Goal: Task Accomplishment & Management: Use online tool/utility

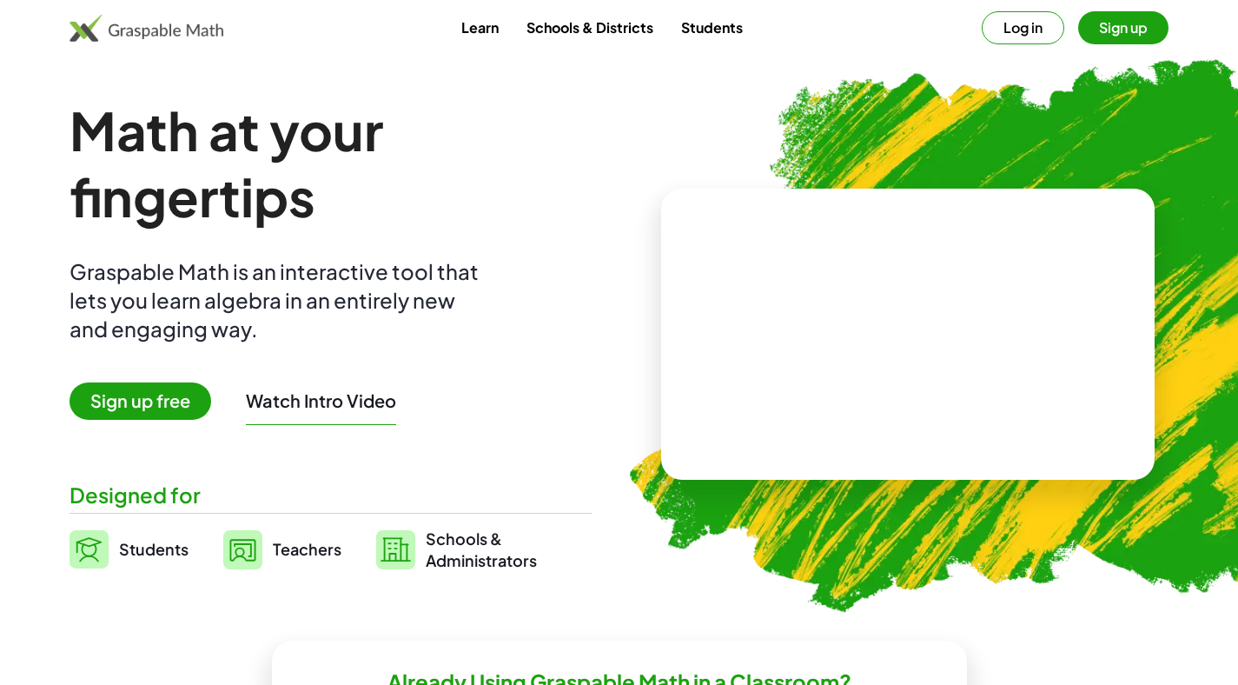
click at [164, 401] on span "Sign up free" at bounding box center [141, 400] width 142 height 37
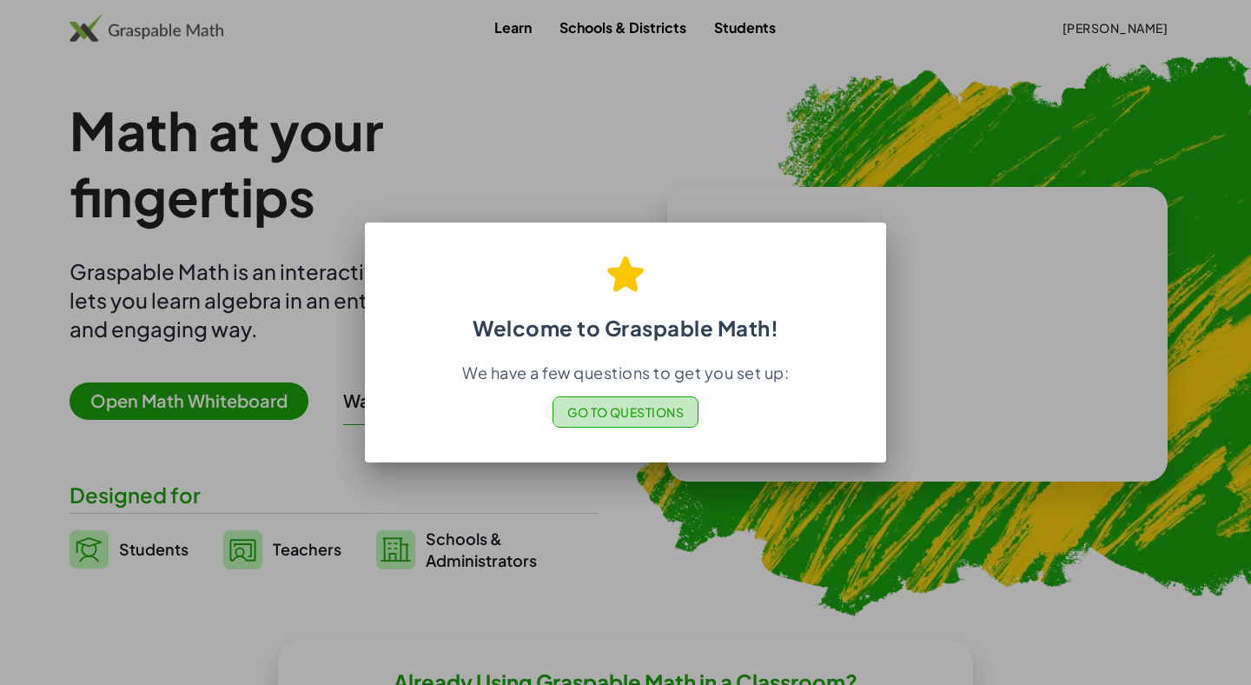
drag, startPoint x: 609, startPoint y: 424, endPoint x: 682, endPoint y: 391, distance: 80.1
click at [682, 391] on div "We have a few questions to get you set up: Go to Questions" at bounding box center [626, 394] width 480 height 65
click at [663, 414] on span "Go to Questions" at bounding box center [625, 412] width 117 height 16
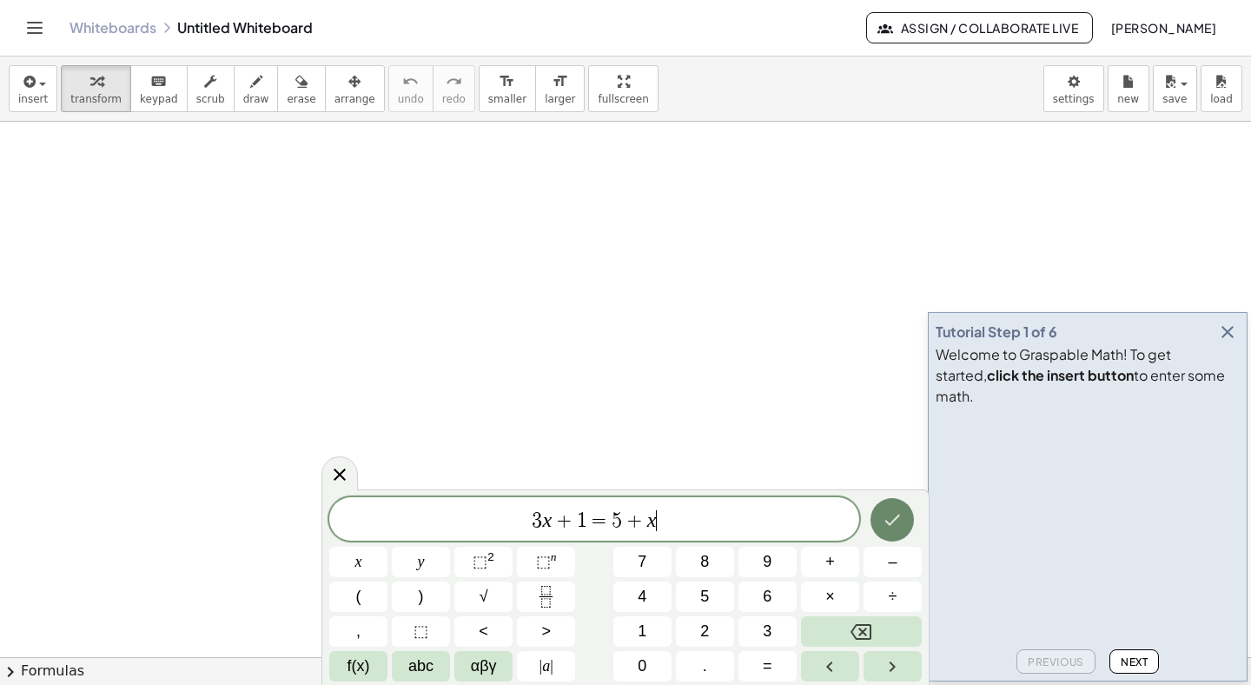
click at [875, 532] on button "Done" at bounding box center [892, 519] width 43 height 43
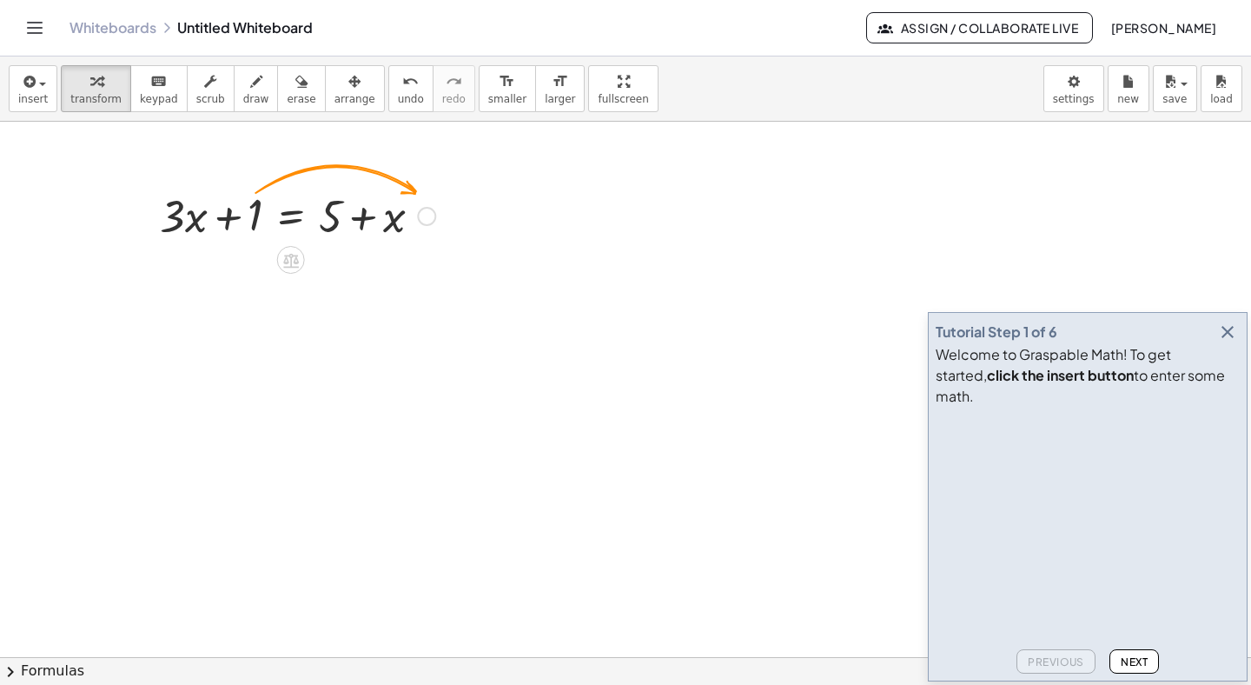
click at [243, 219] on div at bounding box center [297, 214] width 293 height 59
click at [247, 227] on div at bounding box center [297, 214] width 293 height 59
click at [261, 226] on div at bounding box center [297, 214] width 293 height 59
click at [252, 224] on div at bounding box center [297, 214] width 293 height 59
click at [333, 223] on div at bounding box center [297, 214] width 293 height 59
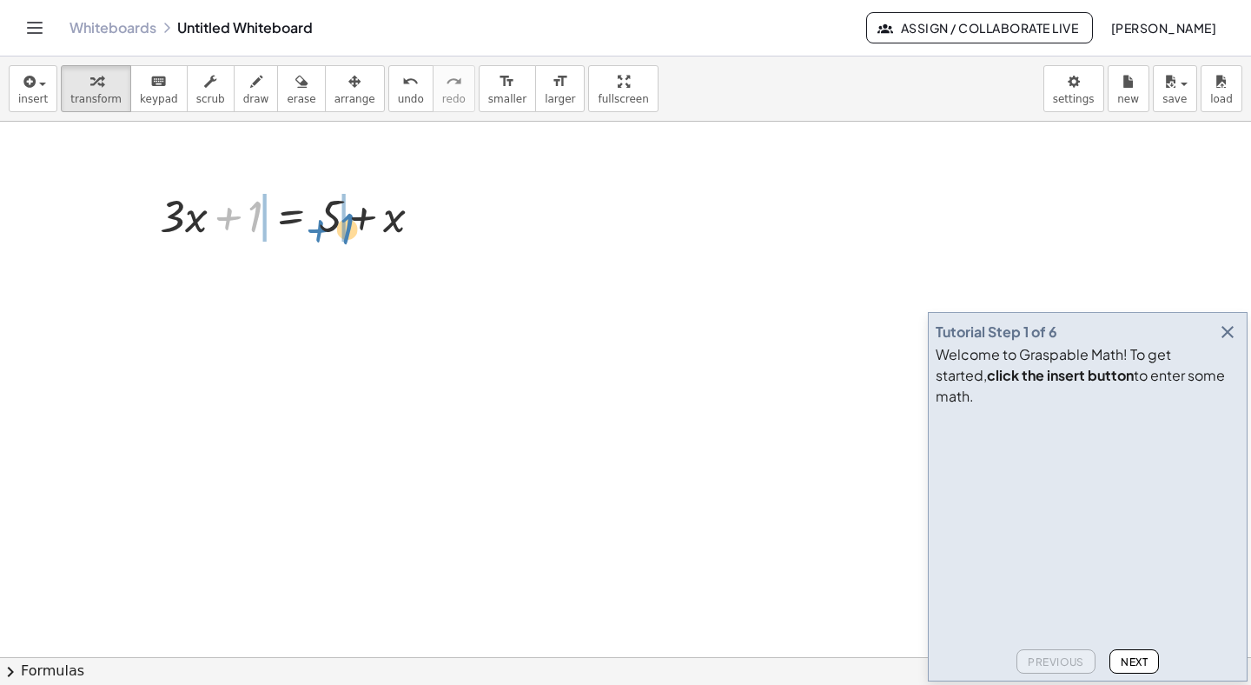
drag, startPoint x: 234, startPoint y: 213, endPoint x: 325, endPoint y: 225, distance: 92.1
click at [325, 225] on div at bounding box center [297, 214] width 293 height 59
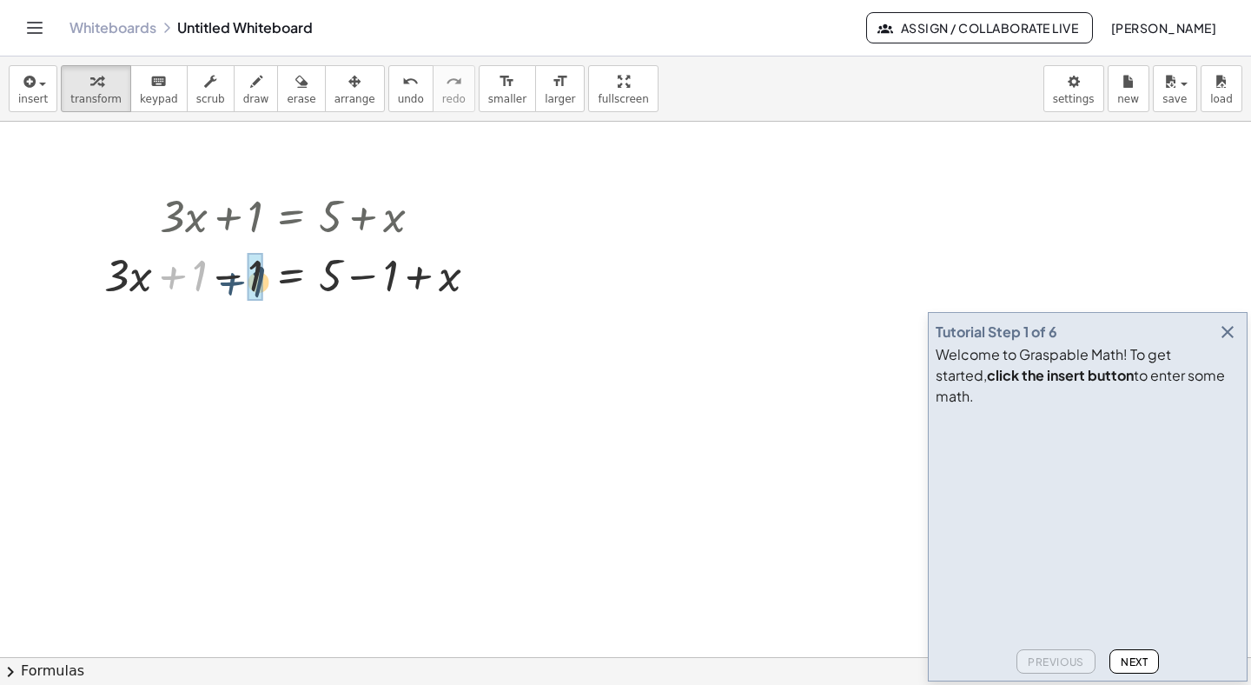
drag, startPoint x: 176, startPoint y: 279, endPoint x: 236, endPoint y: 286, distance: 60.4
click at [236, 286] on div at bounding box center [298, 273] width 404 height 59
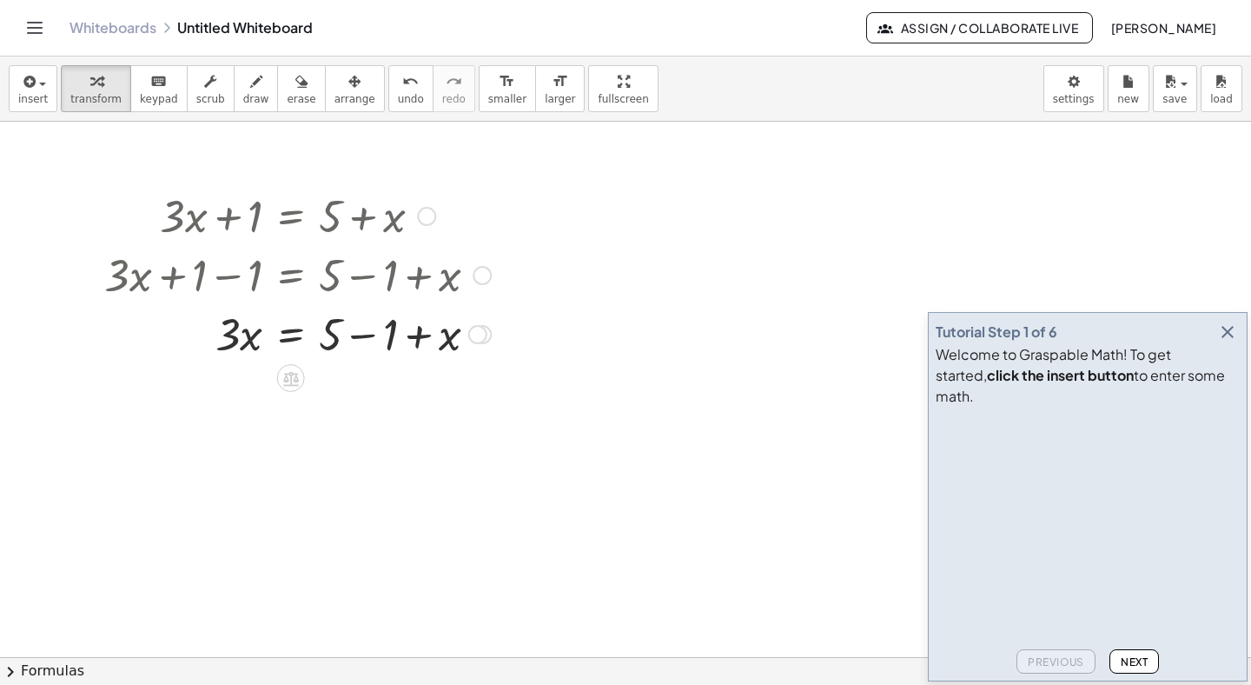
click at [326, 284] on div at bounding box center [298, 273] width 404 height 59
drag, startPoint x: 327, startPoint y: 338, endPoint x: 369, endPoint y: 339, distance: 42.6
click at [369, 339] on div at bounding box center [298, 332] width 404 height 59
drag, startPoint x: 376, startPoint y: 408, endPoint x: 391, endPoint y: 414, distance: 16.0
click at [391, 414] on div at bounding box center [298, 391] width 404 height 59
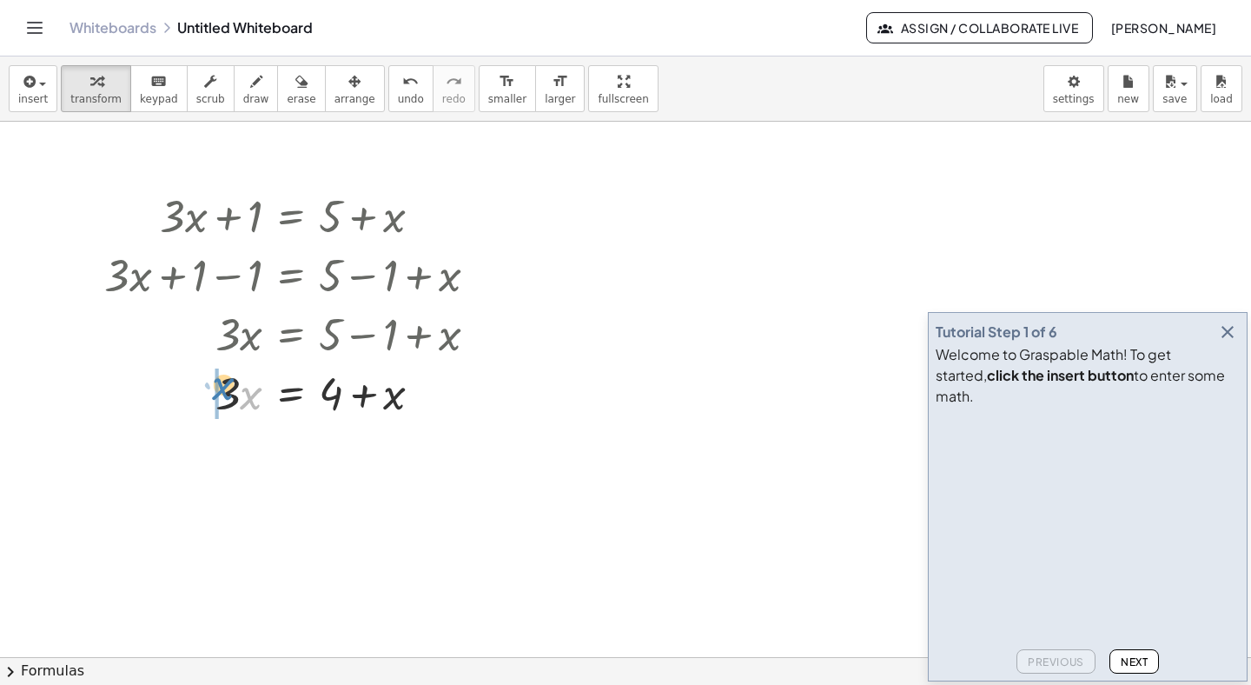
drag, startPoint x: 242, startPoint y: 395, endPoint x: 213, endPoint y: 386, distance: 30.8
click at [213, 386] on div at bounding box center [298, 391] width 404 height 59
drag, startPoint x: 229, startPoint y: 459, endPoint x: 265, endPoint y: 463, distance: 36.8
drag, startPoint x: 396, startPoint y: 460, endPoint x: 256, endPoint y: 457, distance: 139.9
click at [256, 457] on div at bounding box center [298, 450] width 404 height 59
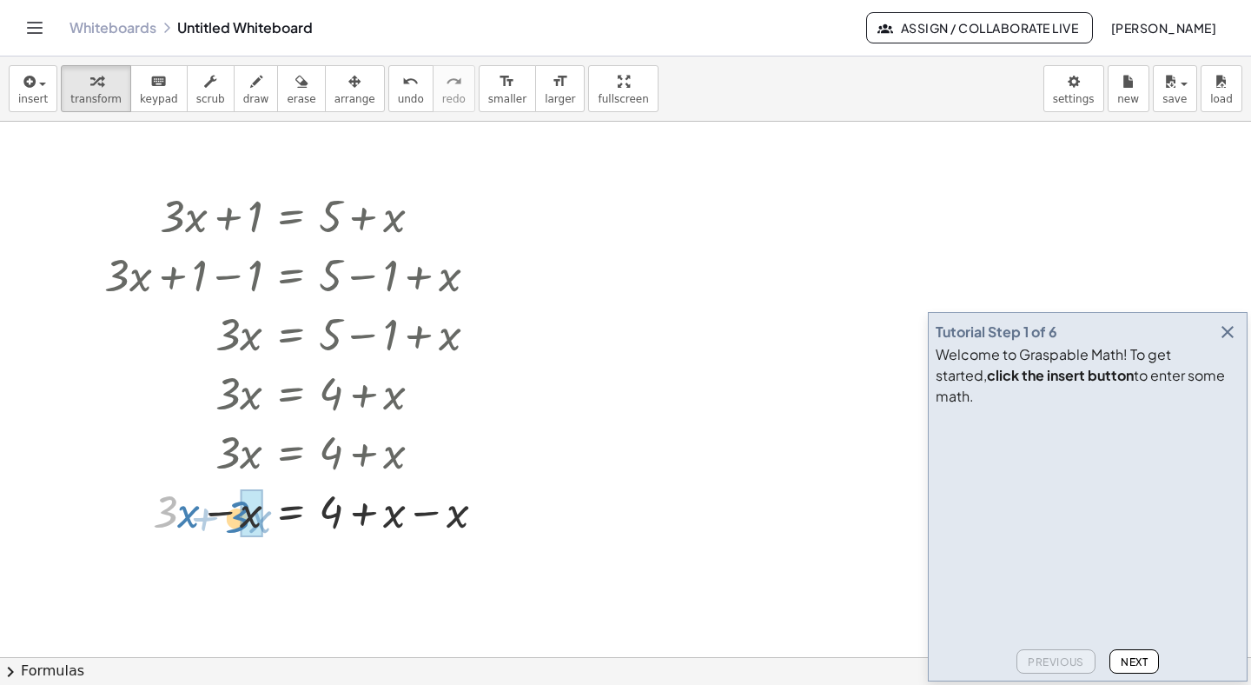
drag, startPoint x: 172, startPoint y: 525, endPoint x: 249, endPoint y: 532, distance: 77.7
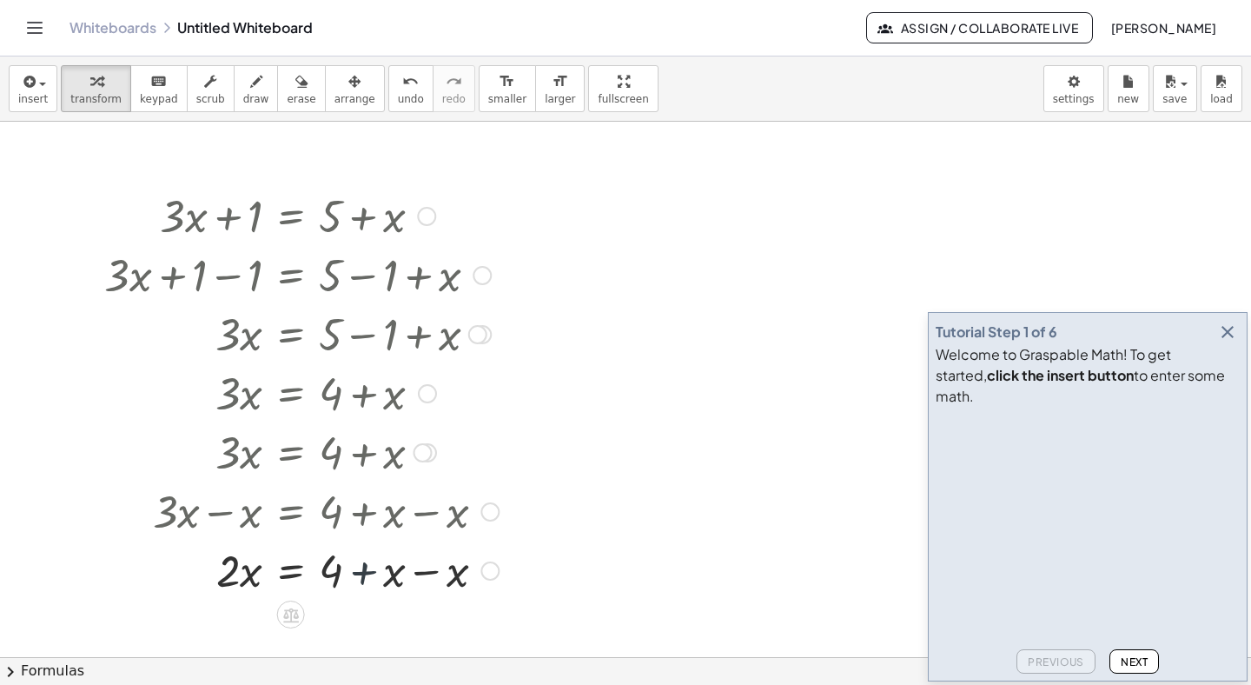
drag, startPoint x: 381, startPoint y: 525, endPoint x: 424, endPoint y: 525, distance: 43.4
click at [291, 216] on div "+ · 3 · x + 1 = + 5 + x + · 3 · x + 1 − 1 = + 5 − 1 + x + · 3 · x + 0 = + 5 − 1…" at bounding box center [291, 216] width 0 height 0
drag, startPoint x: 328, startPoint y: 578, endPoint x: 338, endPoint y: 588, distance: 14.1
click at [337, 588] on div at bounding box center [302, 569] width 412 height 59
drag, startPoint x: 227, startPoint y: 575, endPoint x: 328, endPoint y: 604, distance: 104.8
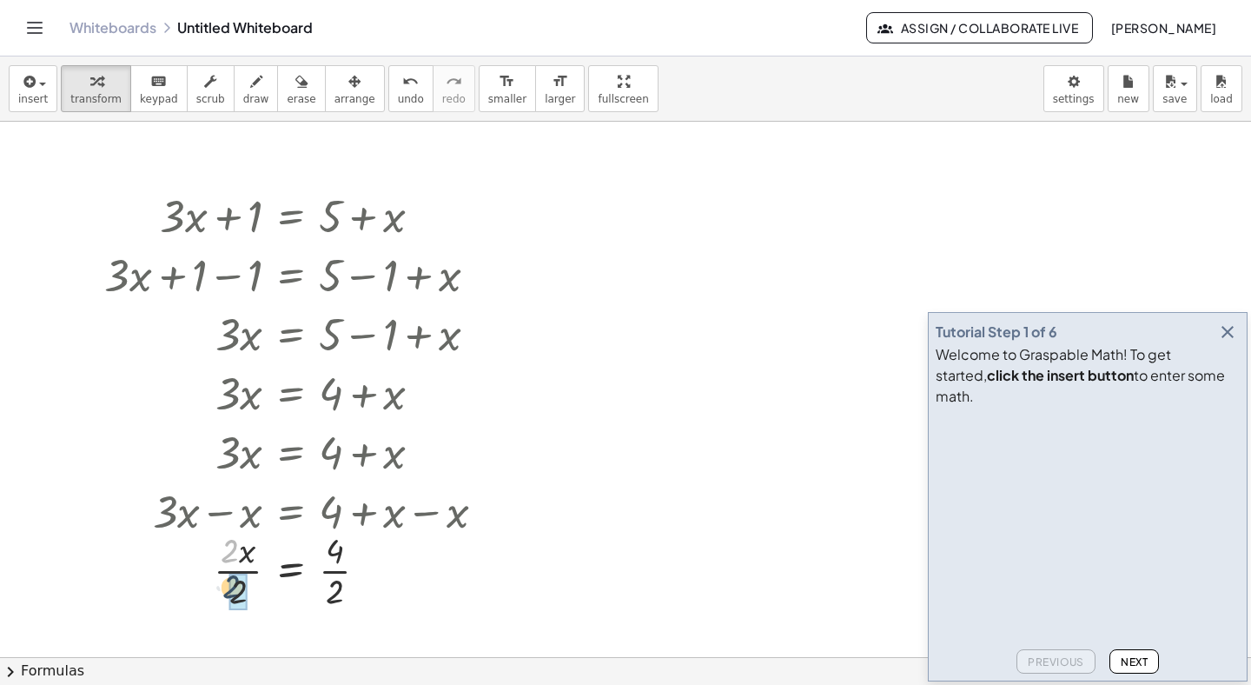
drag, startPoint x: 233, startPoint y: 552, endPoint x: 235, endPoint y: 588, distance: 36.5
drag, startPoint x: 335, startPoint y: 558, endPoint x: 335, endPoint y: 590, distance: 32.2
click at [495, 267] on div at bounding box center [302, 273] width 412 height 59
click at [483, 205] on div at bounding box center [302, 214] width 412 height 59
click at [154, 72] on icon "keyboard" at bounding box center [158, 81] width 17 height 21
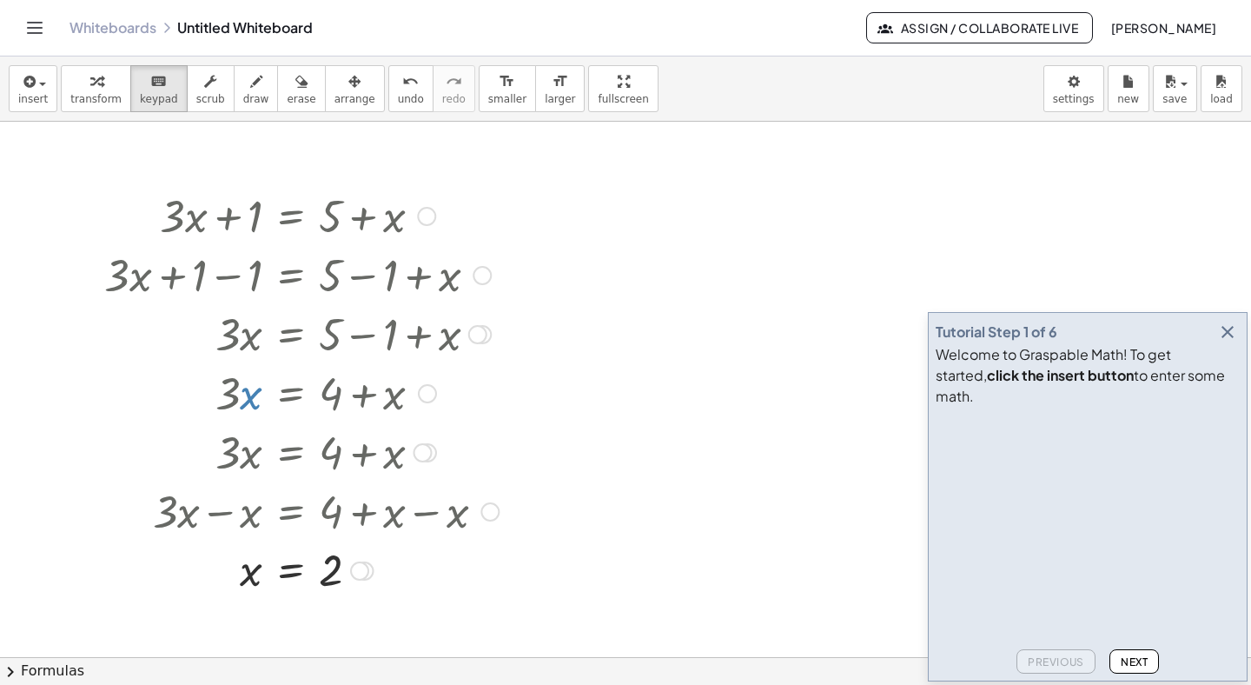
click at [426, 221] on div at bounding box center [426, 216] width 19 height 19
click at [1019, 536] on video at bounding box center [1066, 479] width 261 height 130
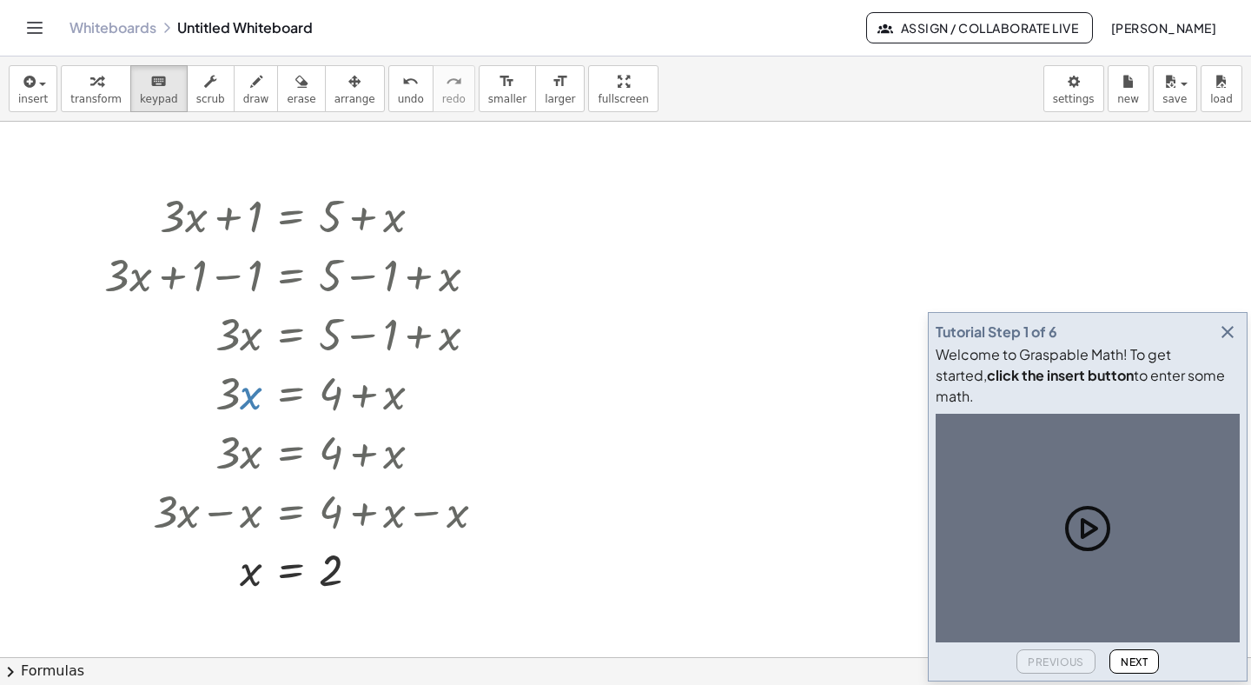
click at [1237, 342] on icon "button" at bounding box center [1227, 332] width 21 height 21
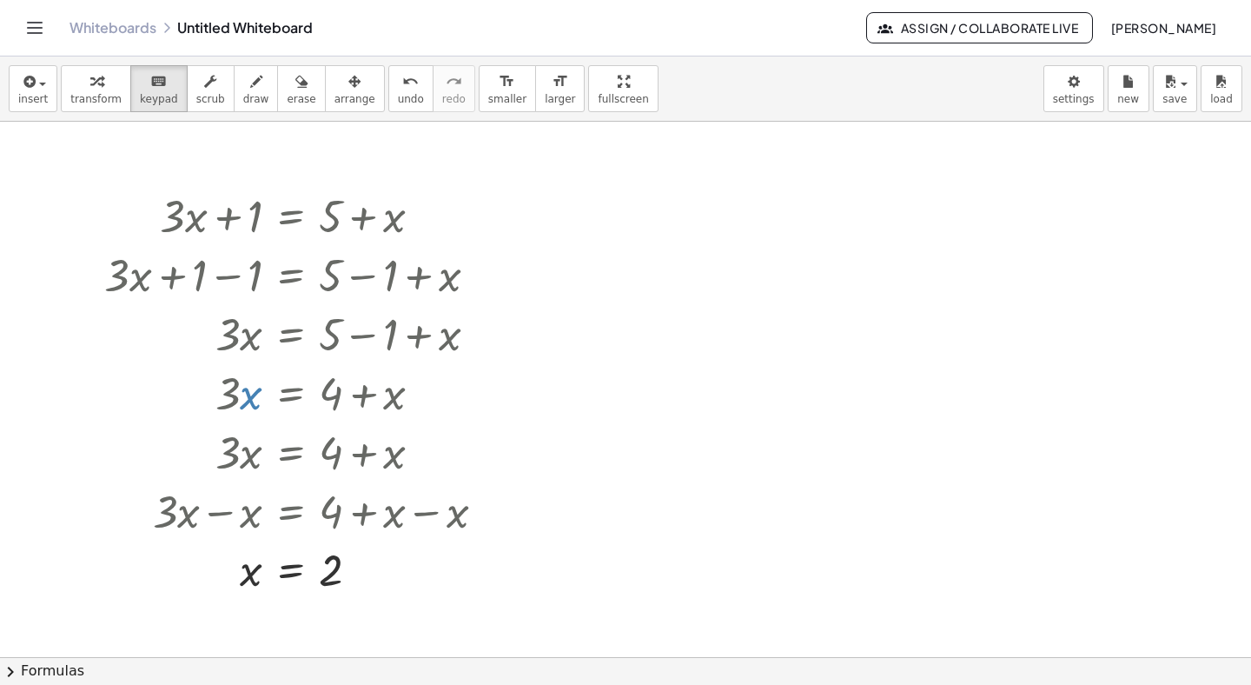
click at [155, 86] on icon "keyboard" at bounding box center [158, 81] width 17 height 21
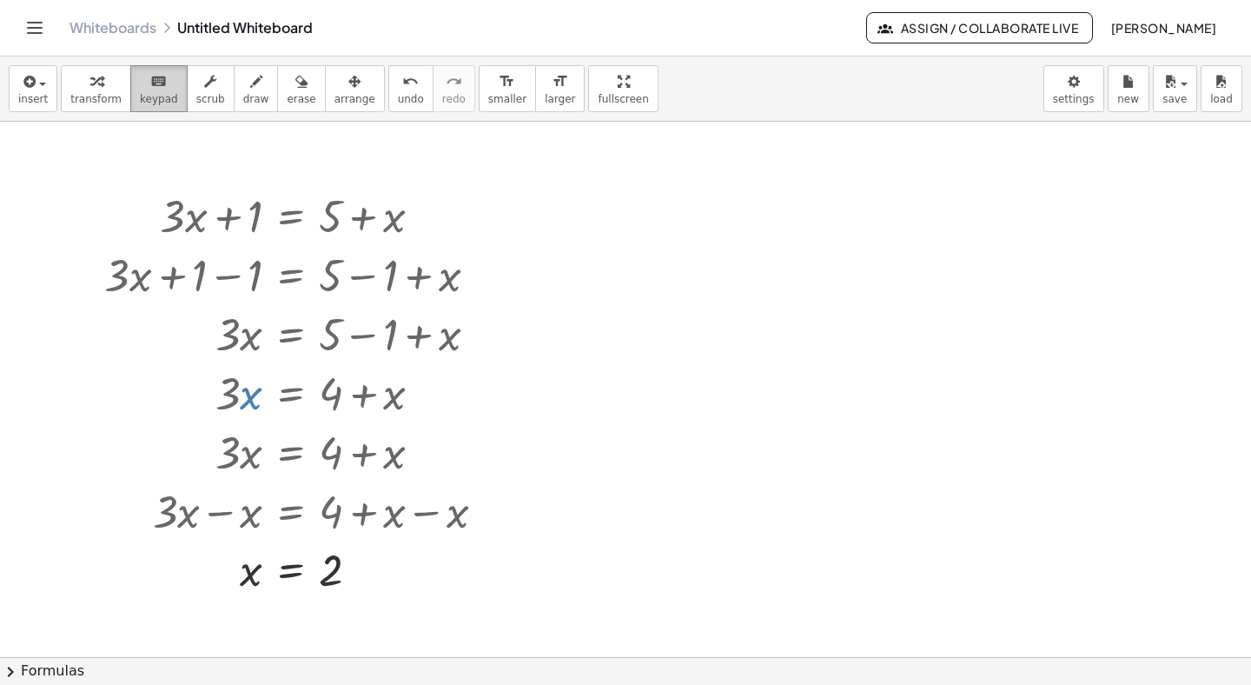
click at [157, 104] on span "keypad" at bounding box center [159, 99] width 38 height 12
click at [215, 202] on div at bounding box center [302, 214] width 412 height 59
click at [216, 211] on div at bounding box center [302, 214] width 412 height 59
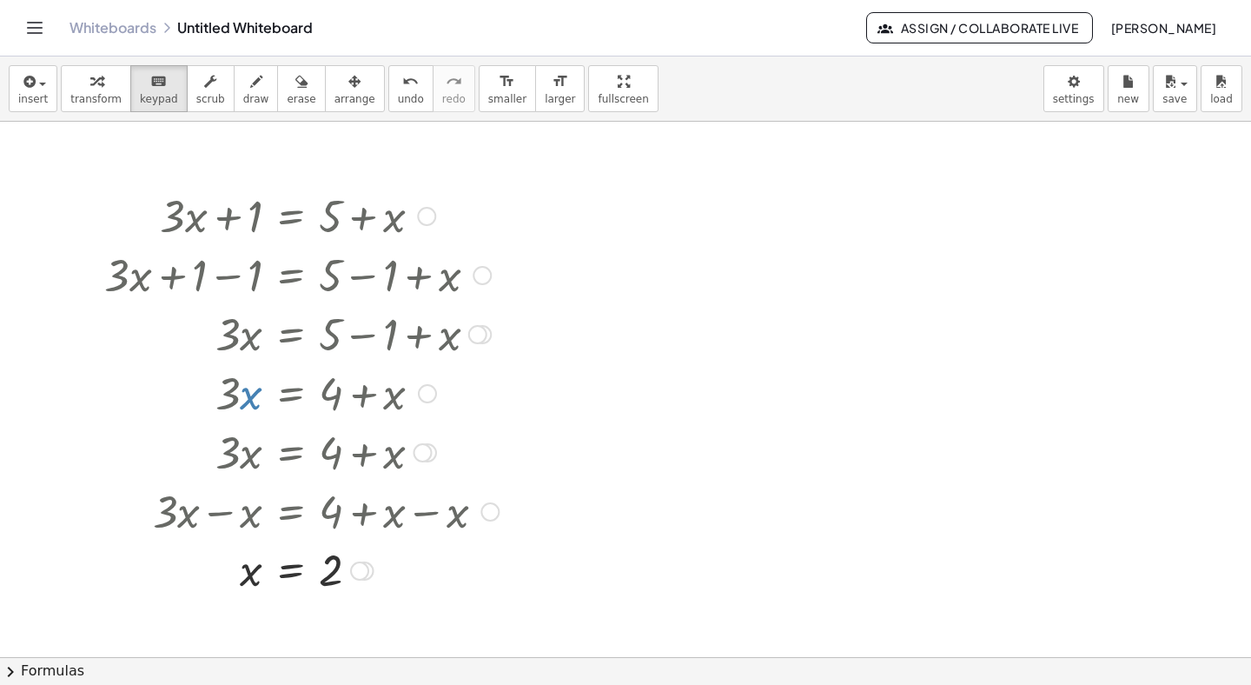
click at [426, 215] on div "Go back to this line Copy line as LaTeX Copy derivation as LaTeX" at bounding box center [426, 216] width 19 height 19
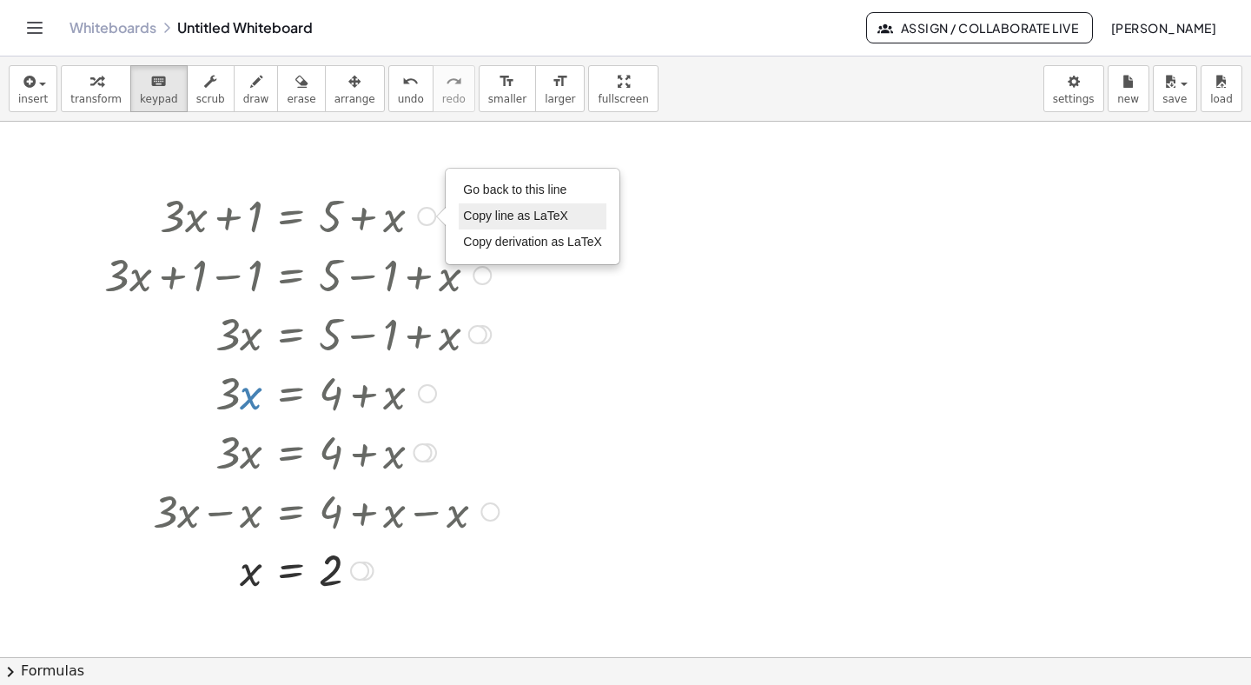
click at [499, 216] on span "Copy line as LaTeX" at bounding box center [515, 216] width 105 height 14
click at [421, 219] on div "Copied done" at bounding box center [426, 216] width 19 height 19
click at [471, 197] on li "Go back to this line" at bounding box center [533, 190] width 148 height 26
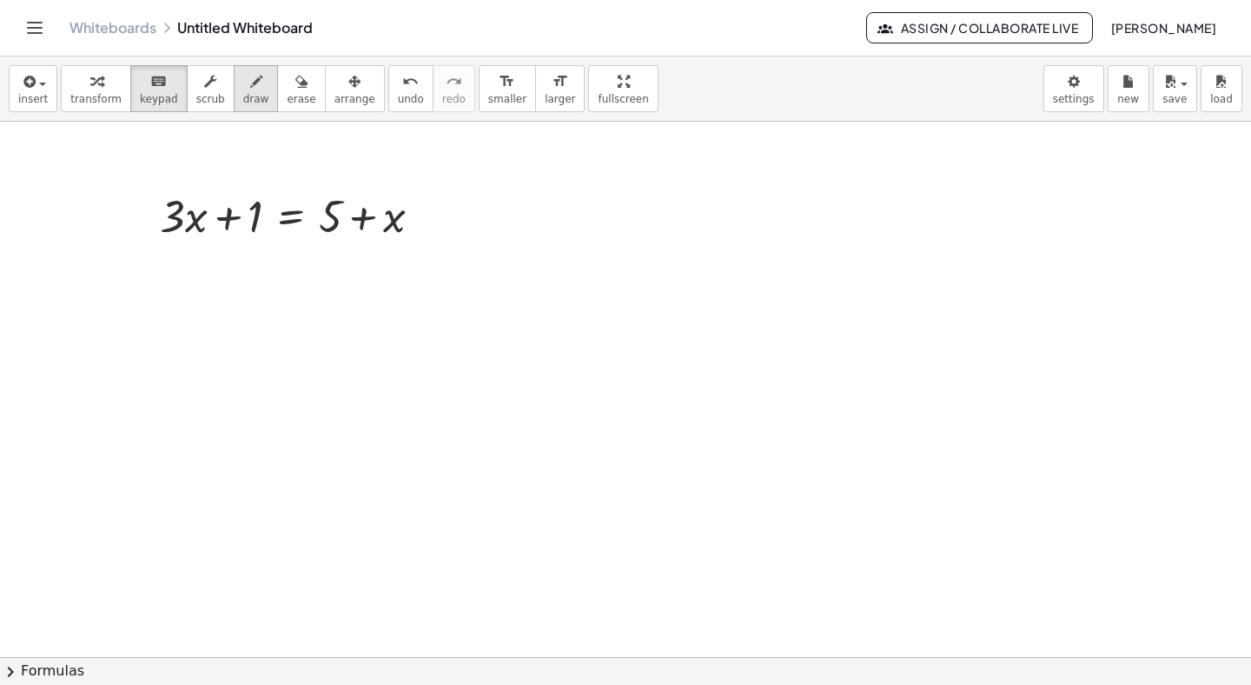
click at [250, 87] on icon "button" at bounding box center [256, 81] width 12 height 21
drag, startPoint x: 459, startPoint y: 229, endPoint x: 580, endPoint y: 291, distance: 135.6
drag, startPoint x: 648, startPoint y: 325, endPoint x: 672, endPoint y: 369, distance: 50.1
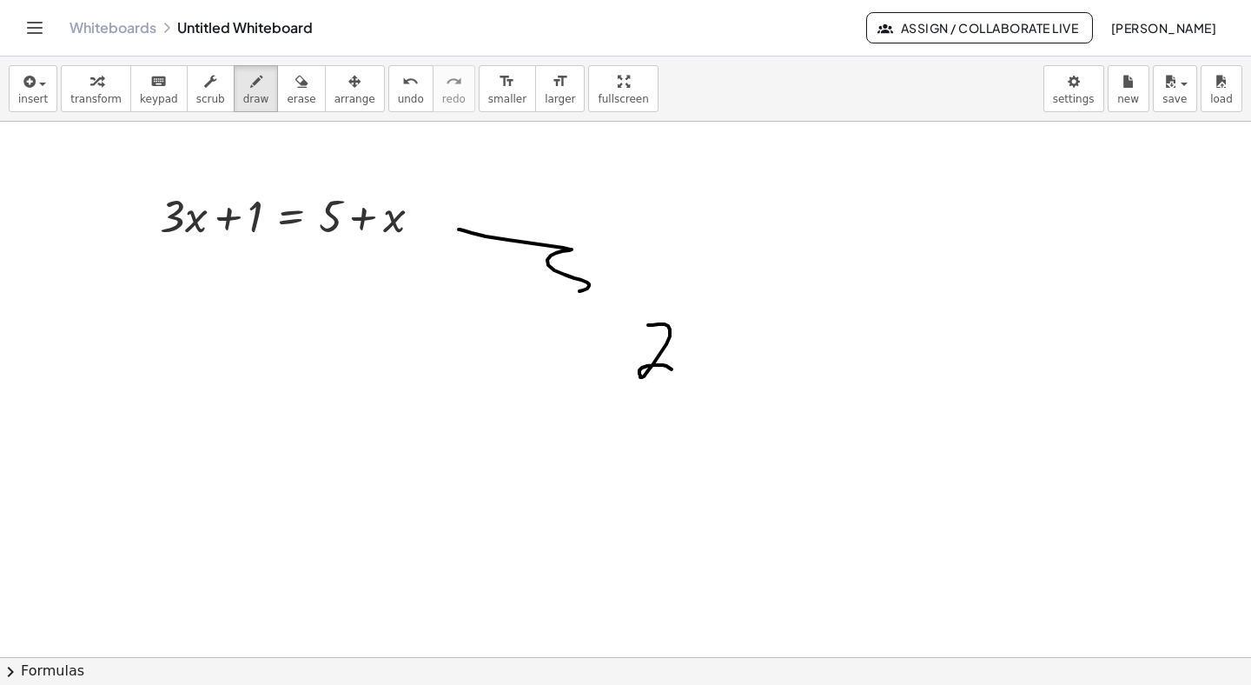
drag, startPoint x: 681, startPoint y: 360, endPoint x: 713, endPoint y: 391, distance: 44.9
drag, startPoint x: 706, startPoint y: 355, endPoint x: 684, endPoint y: 382, distance: 34.6
click at [150, 86] on icon "keyboard" at bounding box center [158, 81] width 17 height 21
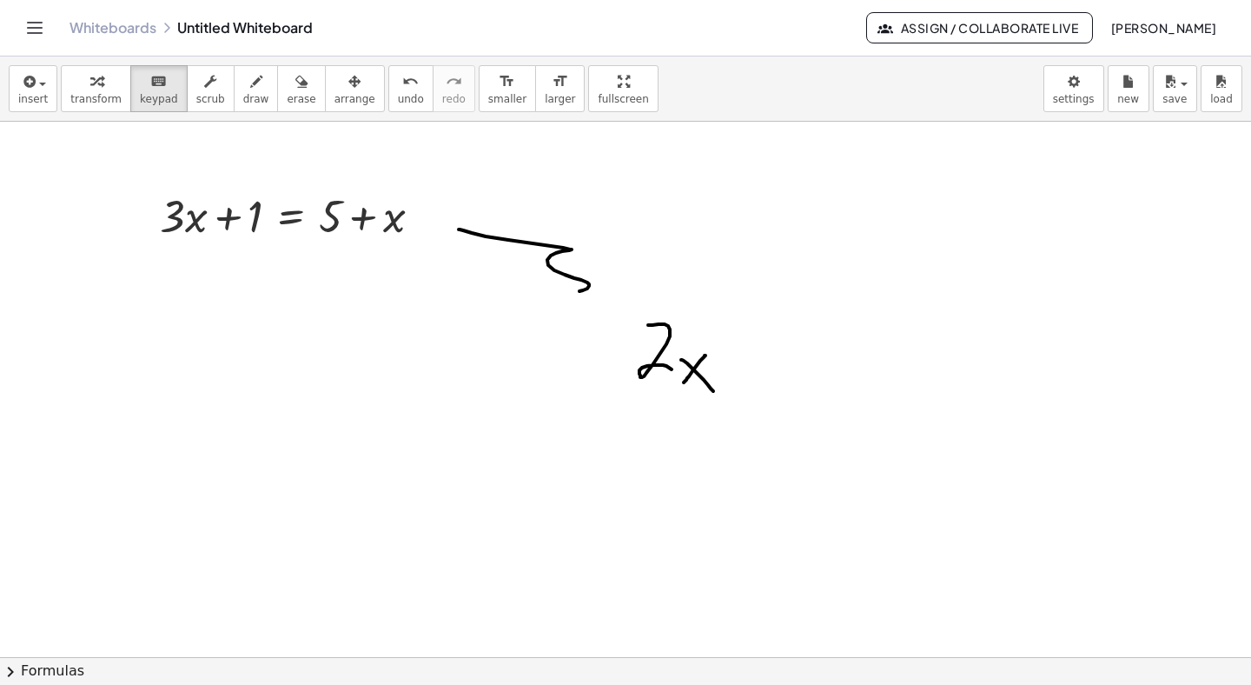
click at [116, 103] on span "transform" at bounding box center [95, 99] width 51 height 12
click at [210, 193] on div at bounding box center [297, 214] width 293 height 59
click at [209, 214] on div at bounding box center [297, 214] width 293 height 59
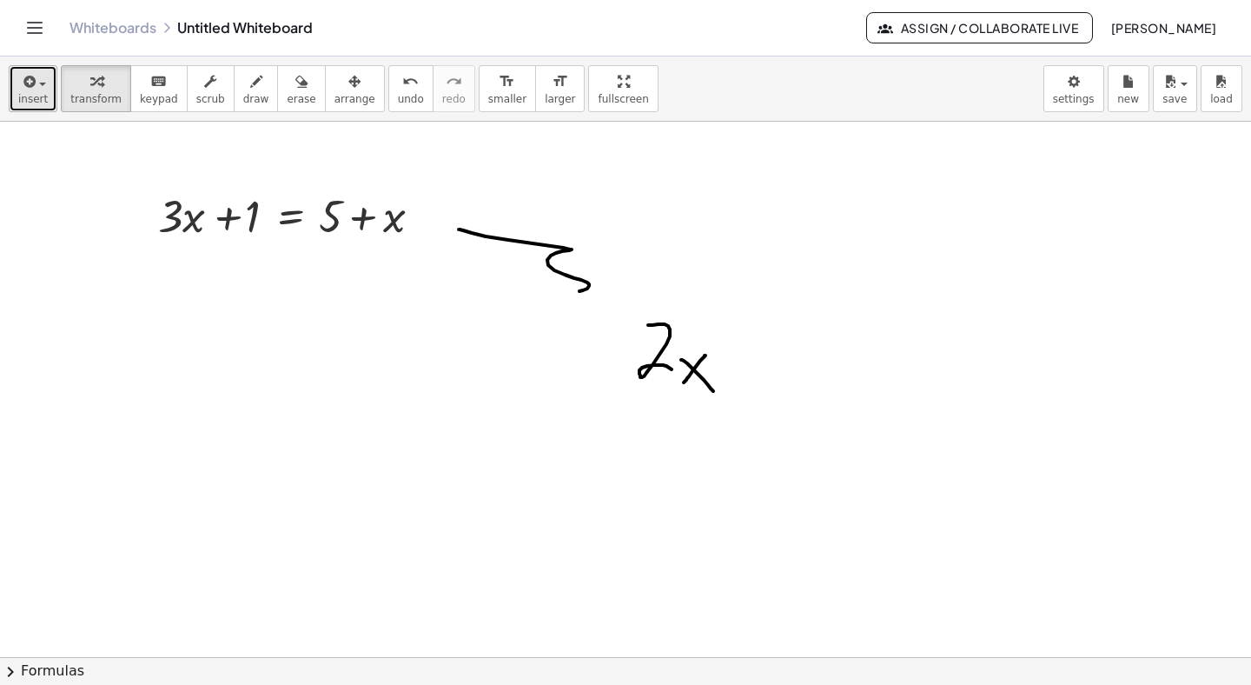
click at [24, 77] on icon "button" at bounding box center [28, 81] width 16 height 21
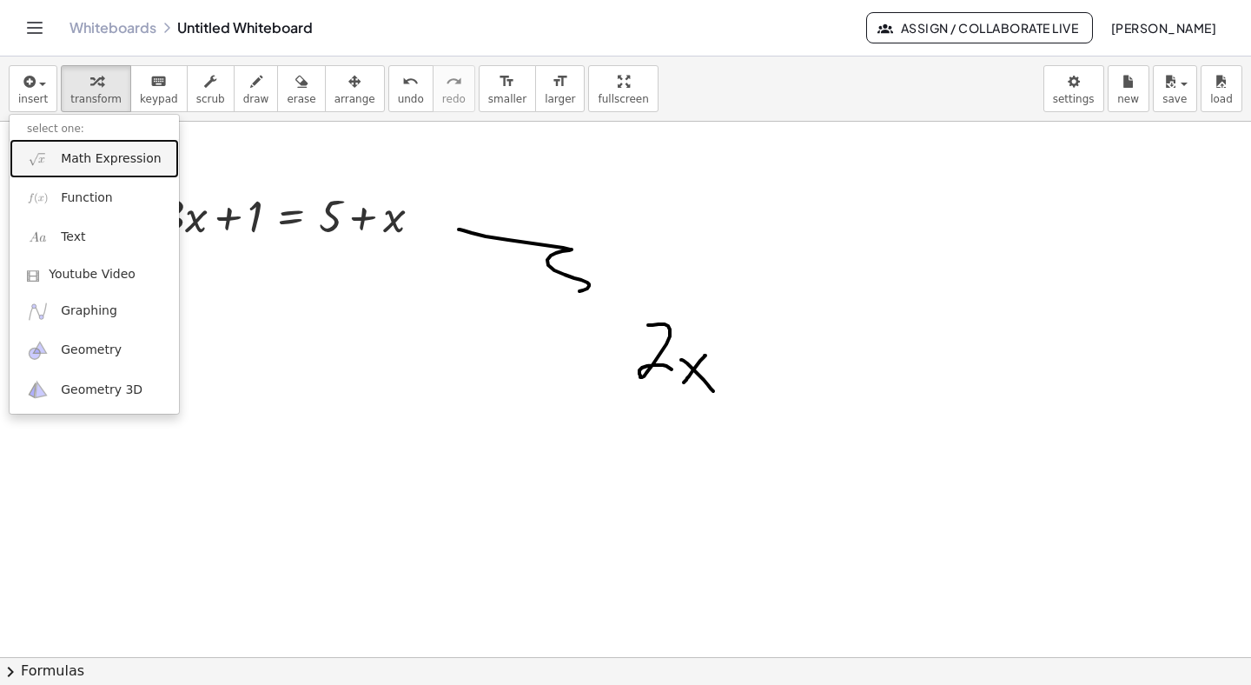
click at [65, 163] on span "Math Expression" at bounding box center [111, 158] width 100 height 17
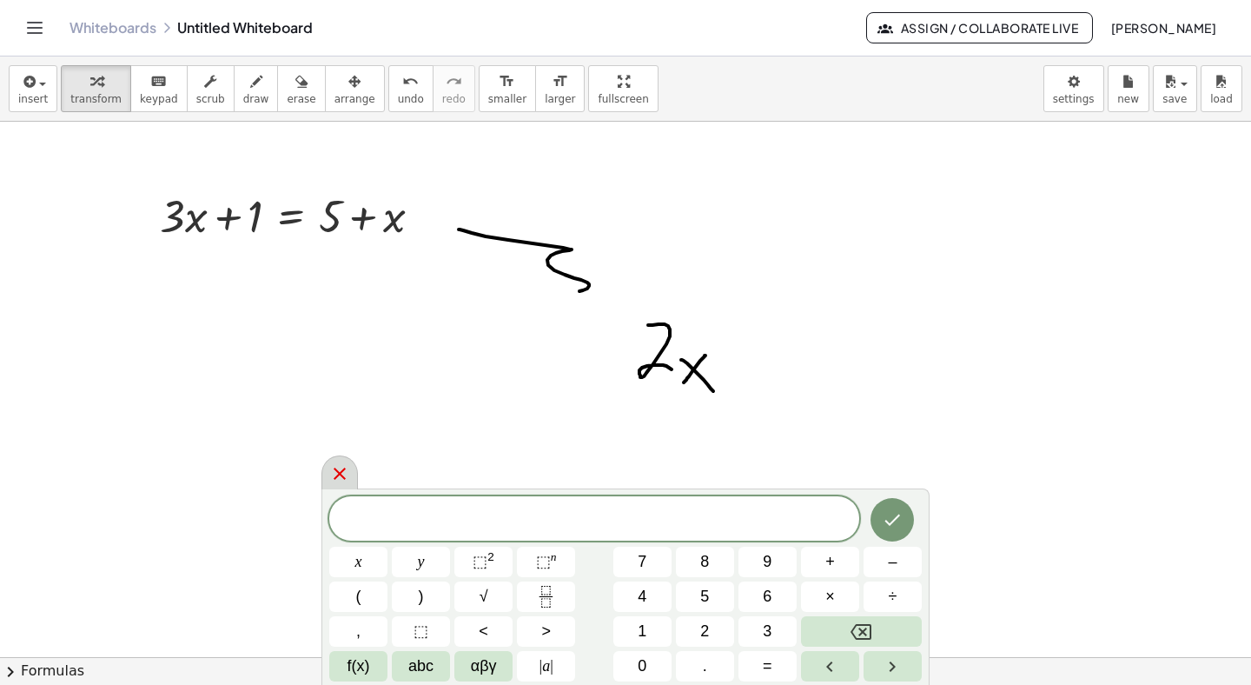
click at [348, 471] on icon at bounding box center [339, 473] width 21 height 21
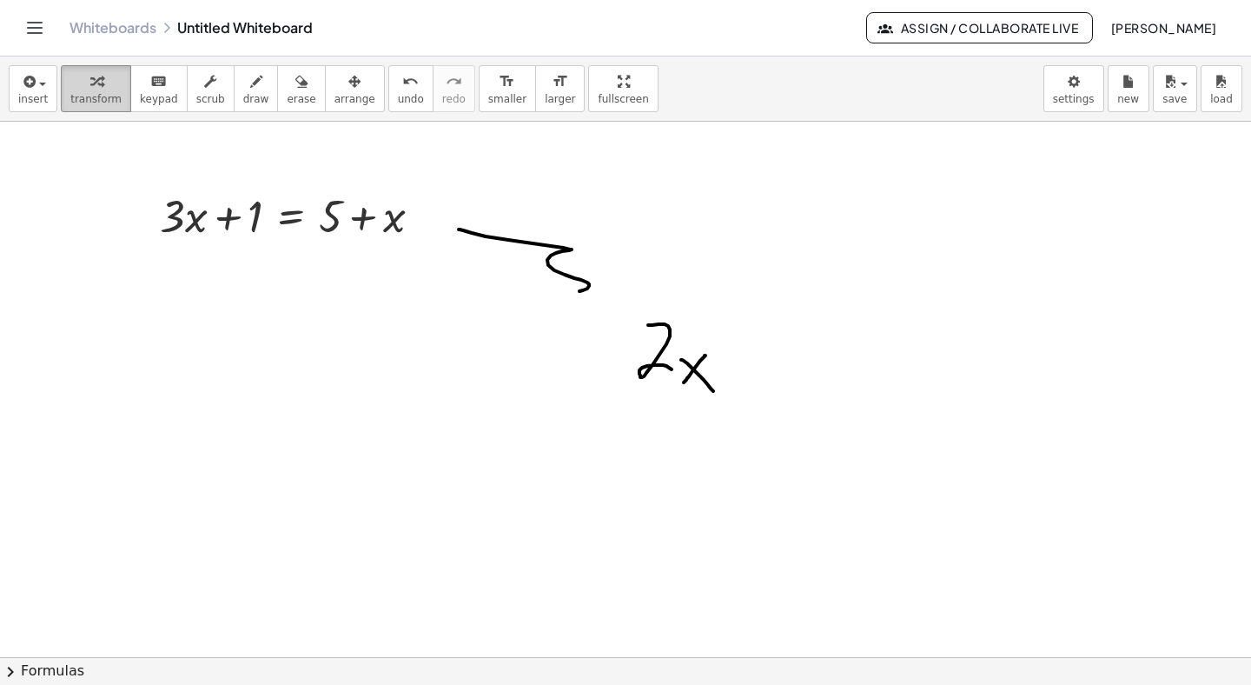
drag, startPoint x: 800, startPoint y: 498, endPoint x: 116, endPoint y: 103, distance: 790.0
click at [116, 103] on div "insert select one: Math Expression Function Text Youtube Video Graphing Geometr…" at bounding box center [625, 370] width 1251 height 628
